Goal: Information Seeking & Learning: Learn about a topic

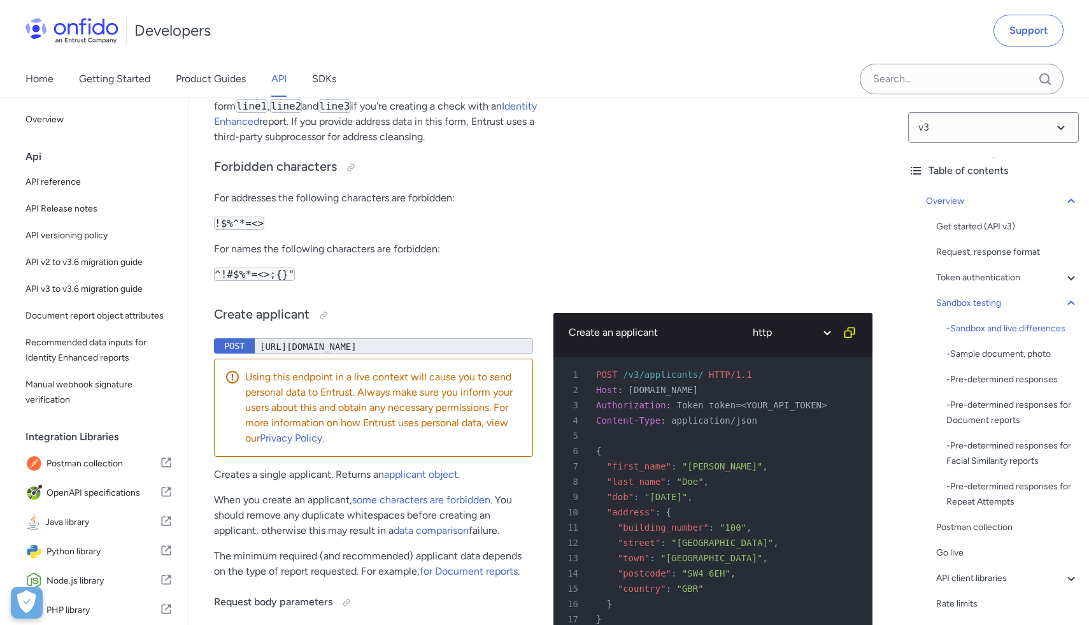
scroll to position [1669, 0]
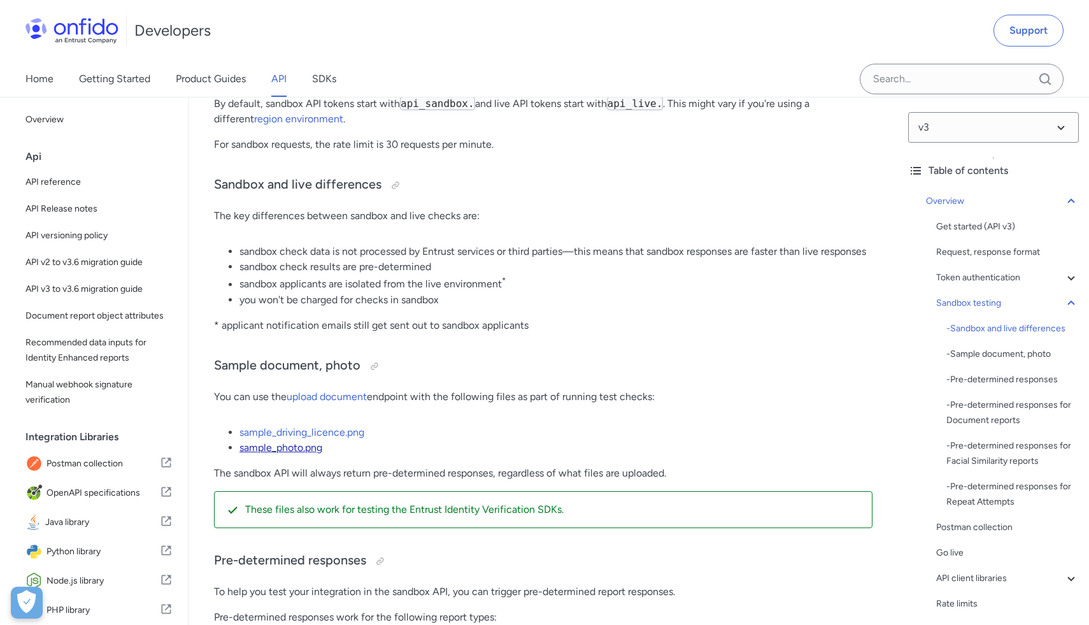
click at [300, 454] on link "sample_photo.png" at bounding box center [280, 447] width 83 height 12
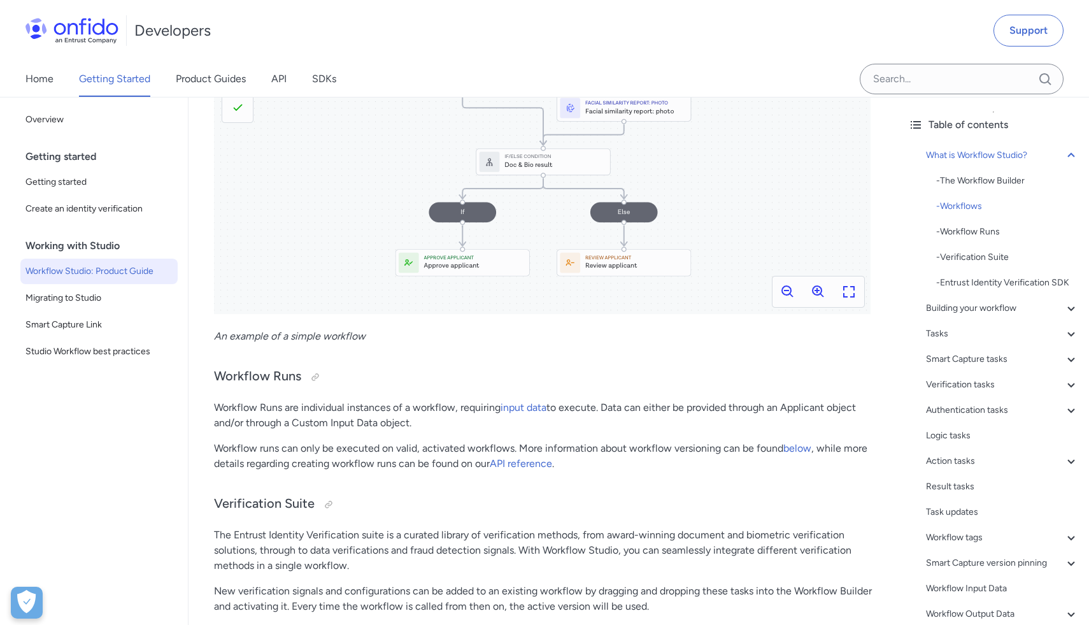
scroll to position [802, 0]
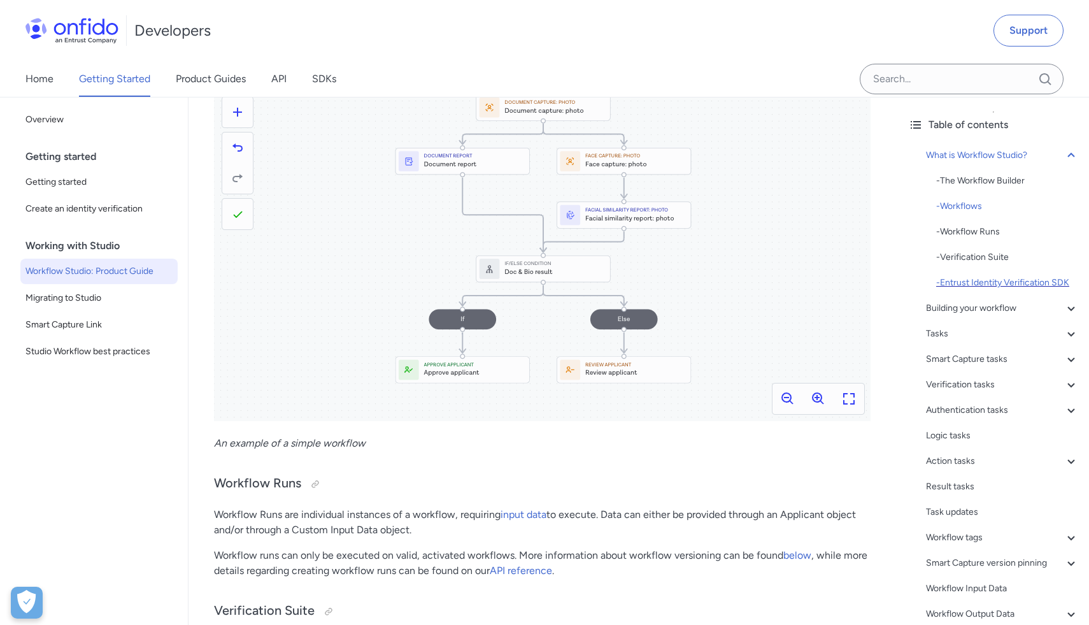
click at [975, 283] on div "- Entrust Identity Verification SDK" at bounding box center [1007, 282] width 143 height 15
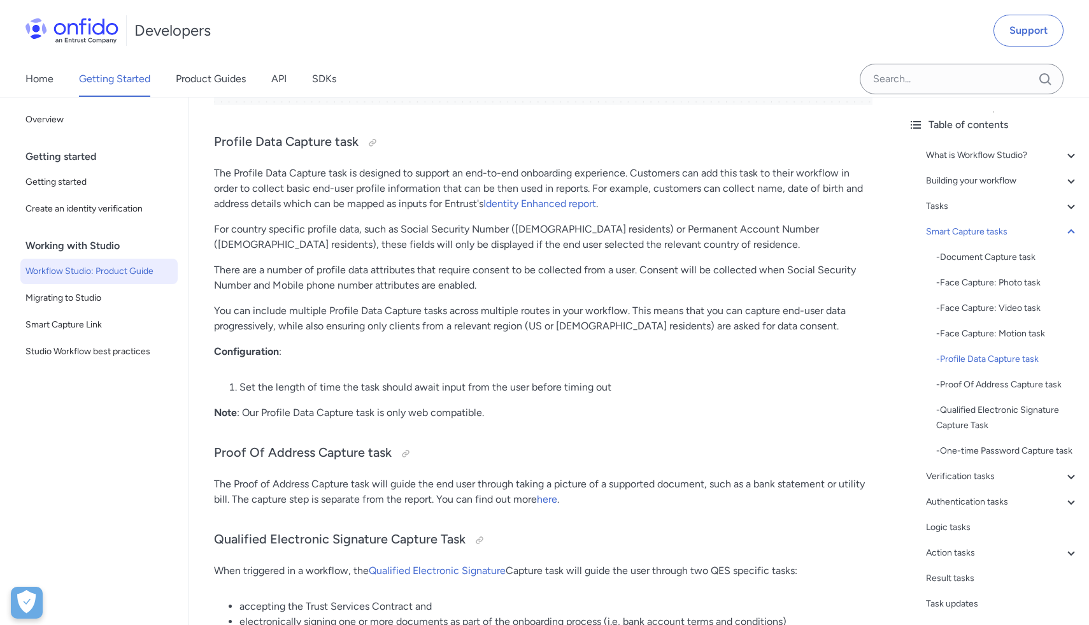
scroll to position [7174, 0]
click at [319, 172] on p "The Profile Data Capture task is designed to support an end-to-end onboarding e…" at bounding box center [543, 187] width 659 height 46
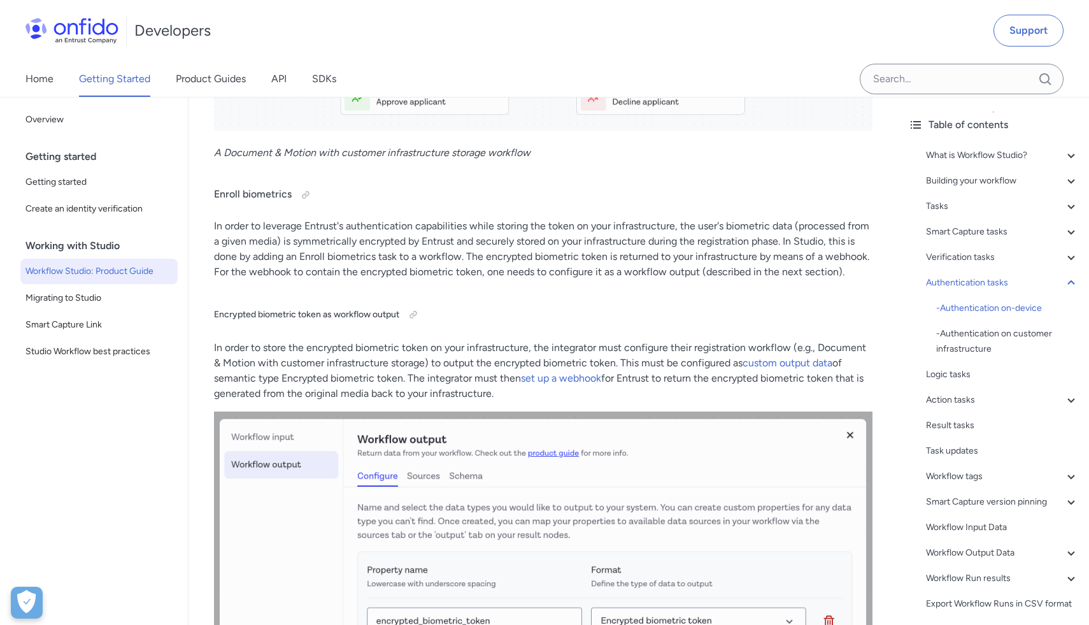
scroll to position [15211, 0]
